Goal: Find contact information: Find phone

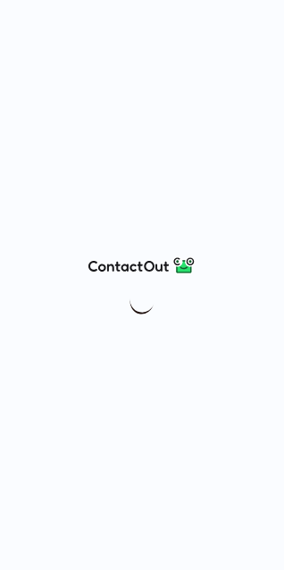
click at [42, 308] on div at bounding box center [142, 285] width 284 height 570
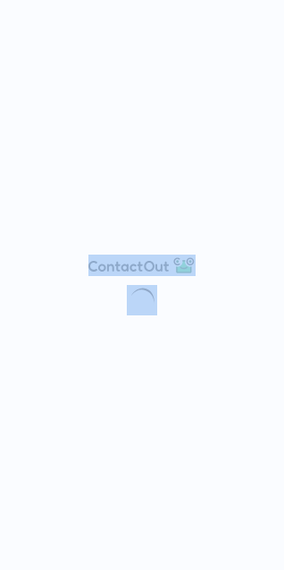
click at [43, 308] on div at bounding box center [142, 285] width 284 height 570
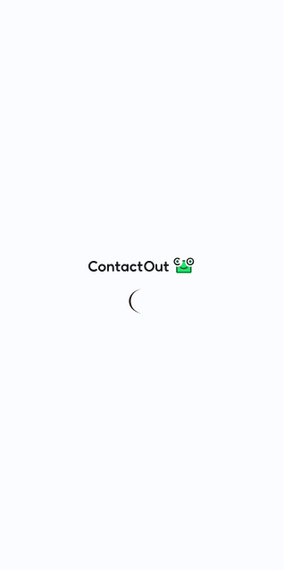
click at [46, 291] on div at bounding box center [142, 285] width 284 height 570
click at [272, 5] on div at bounding box center [142, 285] width 284 height 570
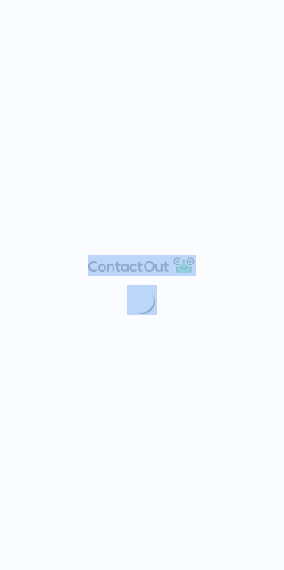
click at [272, 5] on div at bounding box center [142, 285] width 284 height 570
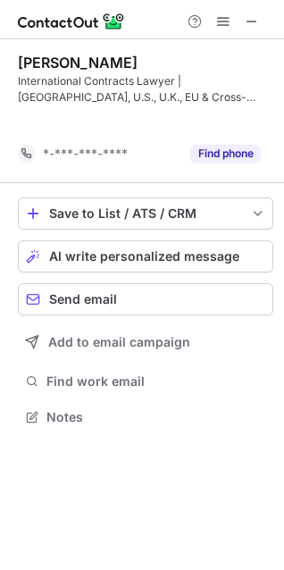
scroll to position [376, 284]
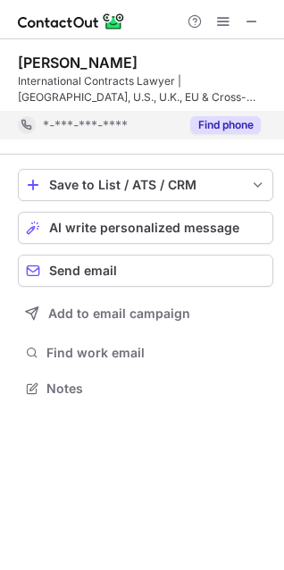
click at [239, 119] on button "Find phone" at bounding box center [225, 125] width 71 height 18
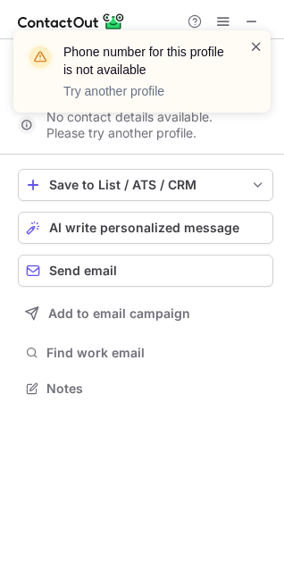
click at [255, 46] on span at bounding box center [256, 47] width 14 height 18
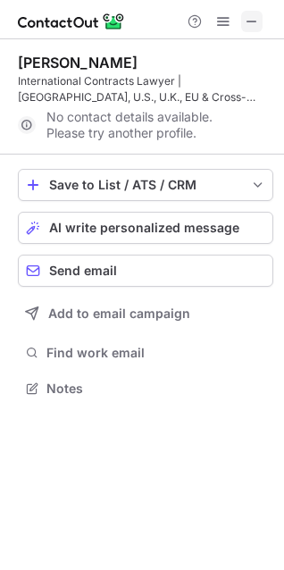
click at [257, 20] on span at bounding box center [252, 21] width 14 height 14
click at [249, 28] on span at bounding box center [252, 21] width 14 height 14
